Goal: Task Accomplishment & Management: Manage account settings

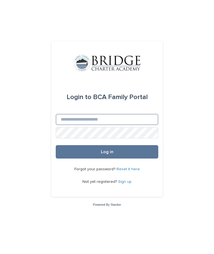
click at [72, 125] on input "Email" at bounding box center [107, 119] width 103 height 11
type input "**********"
click at [107, 158] on button "Log in" at bounding box center [107, 151] width 103 height 13
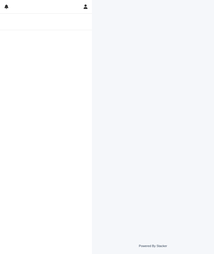
click at [201, 90] on div at bounding box center [153, 112] width 117 height 224
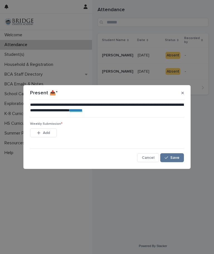
click at [41, 131] on div "button" at bounding box center [40, 133] width 6 height 4
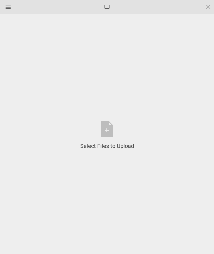
click at [11, 6] on div at bounding box center [8, 7] width 9 height 9
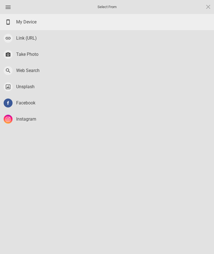
click at [21, 56] on span "Take Photo" at bounding box center [27, 54] width 22 height 6
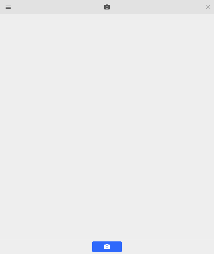
click at [105, 3] on div at bounding box center [107, 7] width 214 height 14
click at [2, 8] on div at bounding box center [107, 7] width 214 height 14
click at [9, 5] on div at bounding box center [8, 7] width 9 height 9
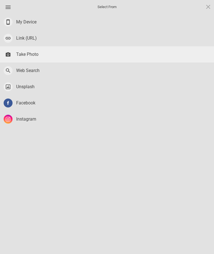
click at [16, 20] on span "My Device" at bounding box center [26, 22] width 20 height 6
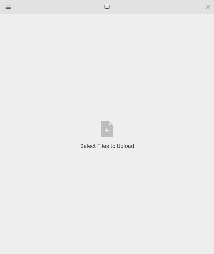
click at [9, 9] on div at bounding box center [8, 7] width 9 height 9
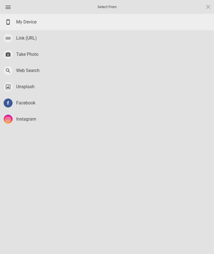
click at [18, 55] on span "Take Photo" at bounding box center [27, 54] width 22 height 6
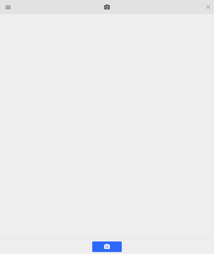
click at [108, 9] on span at bounding box center [107, 7] width 6 height 6
click at [108, 6] on span at bounding box center [107, 7] width 6 height 6
click at [11, 9] on div at bounding box center [8, 7] width 9 height 9
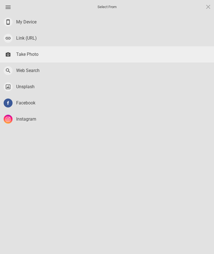
click at [19, 59] on div "Take Photo" at bounding box center [107, 54] width 214 height 16
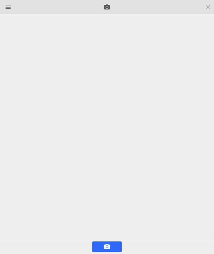
click at [6, 7] on div at bounding box center [8, 7] width 9 height 9
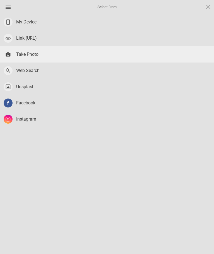
click at [7, 4] on div at bounding box center [8, 7] width 9 height 9
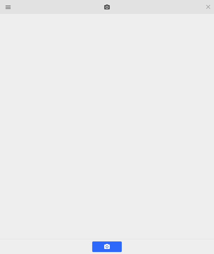
click at [11, 6] on div at bounding box center [8, 7] width 9 height 9
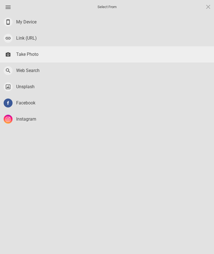
click at [18, 18] on div "My Device" at bounding box center [107, 22] width 214 height 16
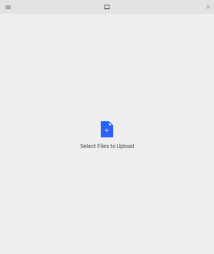
click at [101, 124] on div "Select Files to Upload or Drag and Drop, Copy and Paste Files" at bounding box center [107, 135] width 54 height 29
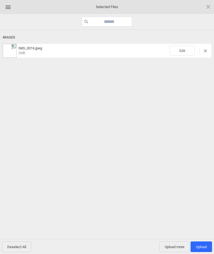
click at [207, 245] on span "Upload 1" at bounding box center [201, 246] width 21 height 11
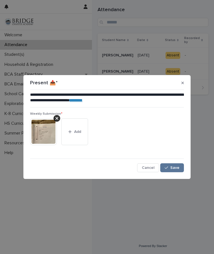
click at [177, 168] on span "Save" at bounding box center [174, 168] width 9 height 4
